Goal: Information Seeking & Learning: Learn about a topic

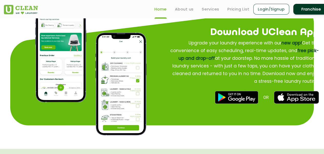
scroll to position [569, 0]
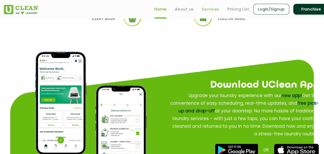
click at [212, 8] on link "Services" at bounding box center [210, 9] width 17 height 6
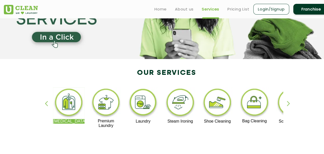
scroll to position [59, 0]
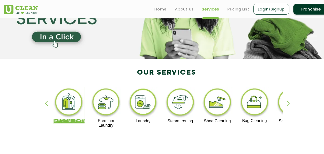
click at [287, 105] on div "button" at bounding box center [291, 108] width 8 height 14
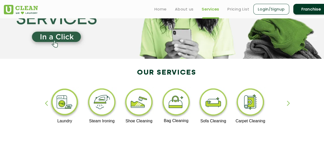
click at [287, 105] on div "button" at bounding box center [291, 108] width 8 height 14
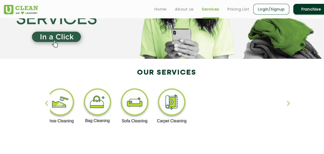
click at [45, 104] on div "button" at bounding box center [49, 108] width 8 height 14
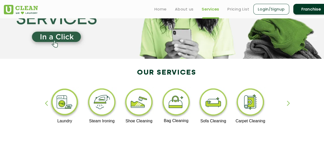
click at [45, 104] on div "button" at bounding box center [49, 108] width 8 height 14
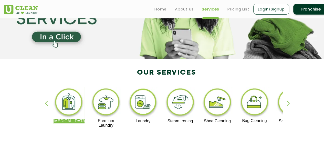
click at [45, 104] on div "button" at bounding box center [49, 108] width 8 height 14
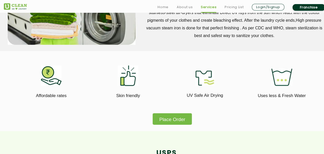
scroll to position [269, 0]
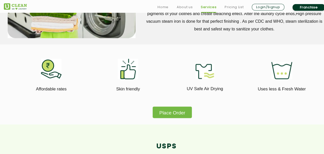
click at [162, 110] on button "Place Order" at bounding box center [172, 113] width 39 height 12
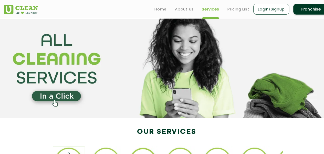
click at [62, 97] on section at bounding box center [162, 68] width 324 height 100
click at [144, 75] on section at bounding box center [162, 68] width 324 height 100
click at [51, 102] on section at bounding box center [162, 68] width 324 height 100
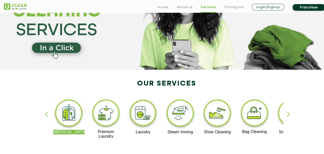
scroll to position [49, 0]
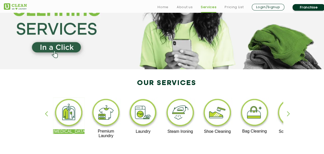
click at [73, 115] on img at bounding box center [69, 114] width 32 height 32
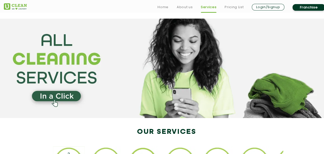
scroll to position [49, 0]
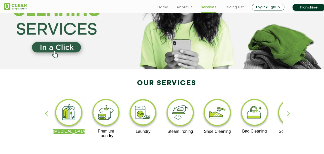
click at [115, 120] on img at bounding box center [106, 114] width 32 height 32
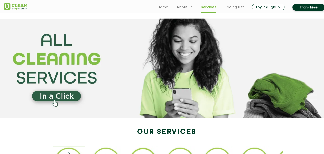
scroll to position [49, 0]
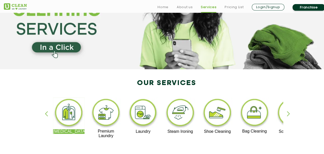
click at [150, 116] on img at bounding box center [143, 114] width 32 height 32
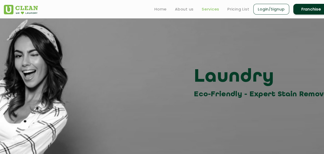
click at [206, 8] on link "Services" at bounding box center [210, 9] width 17 height 6
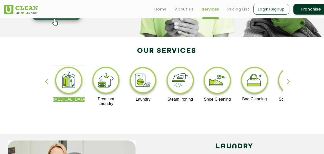
scroll to position [81, 0]
